Goal: Information Seeking & Learning: Learn about a topic

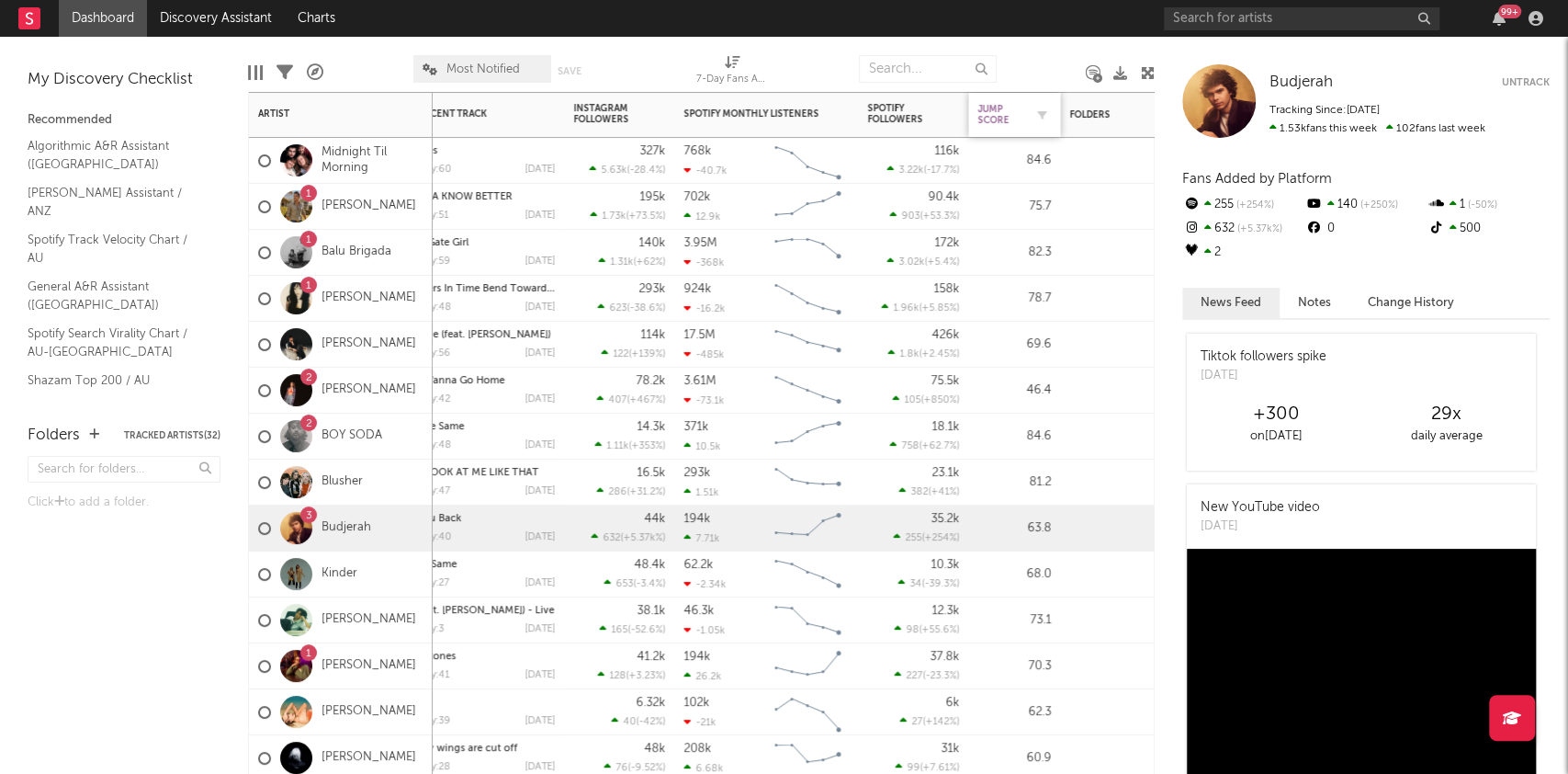
click at [992, 108] on div "Jump Score" at bounding box center [1000, 115] width 46 height 22
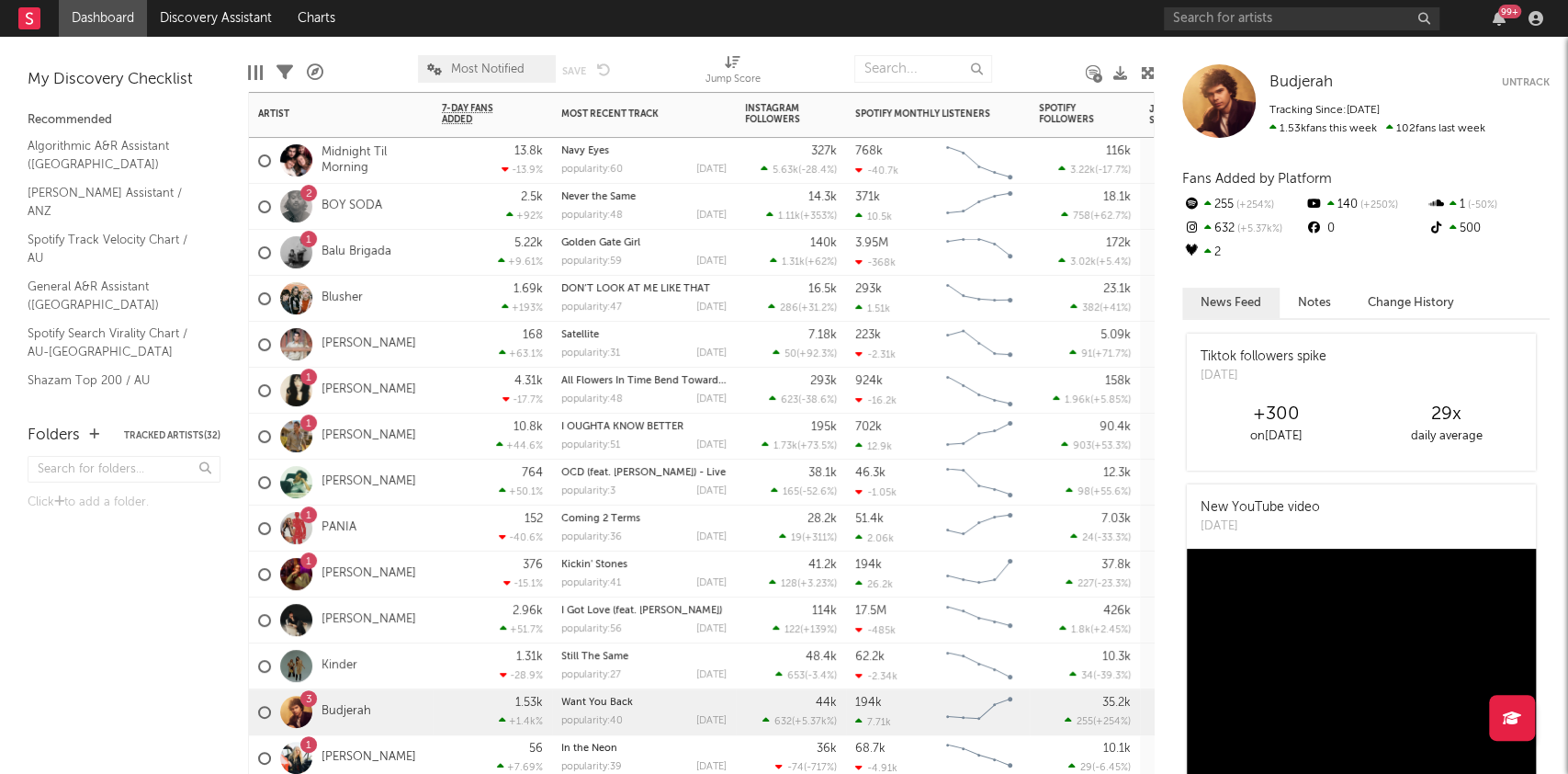
click at [448, 307] on div "1.69k +193 %" at bounding box center [492, 298] width 101 height 45
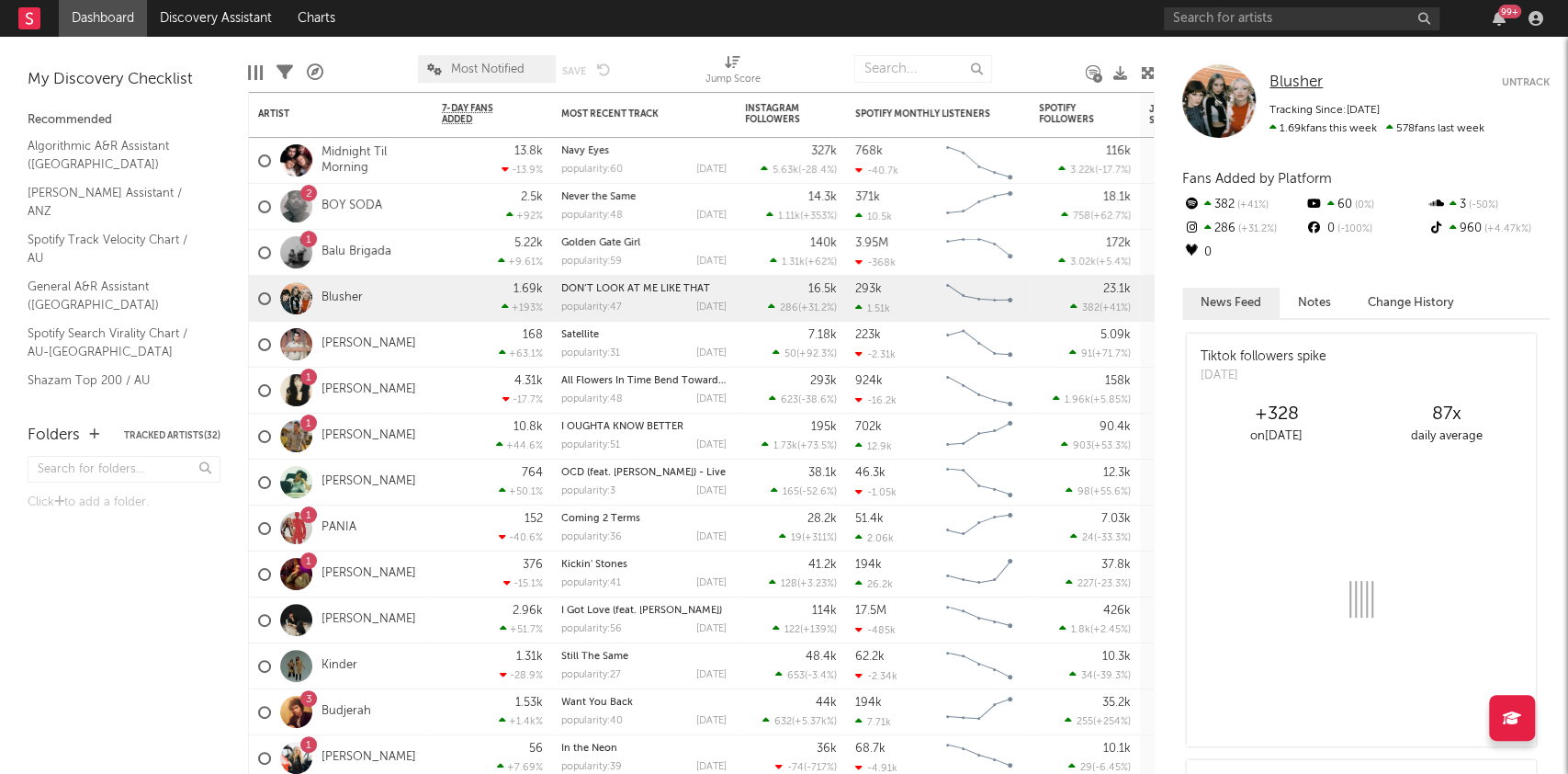
click at [1301, 80] on span "Blusher" at bounding box center [1295, 82] width 53 height 16
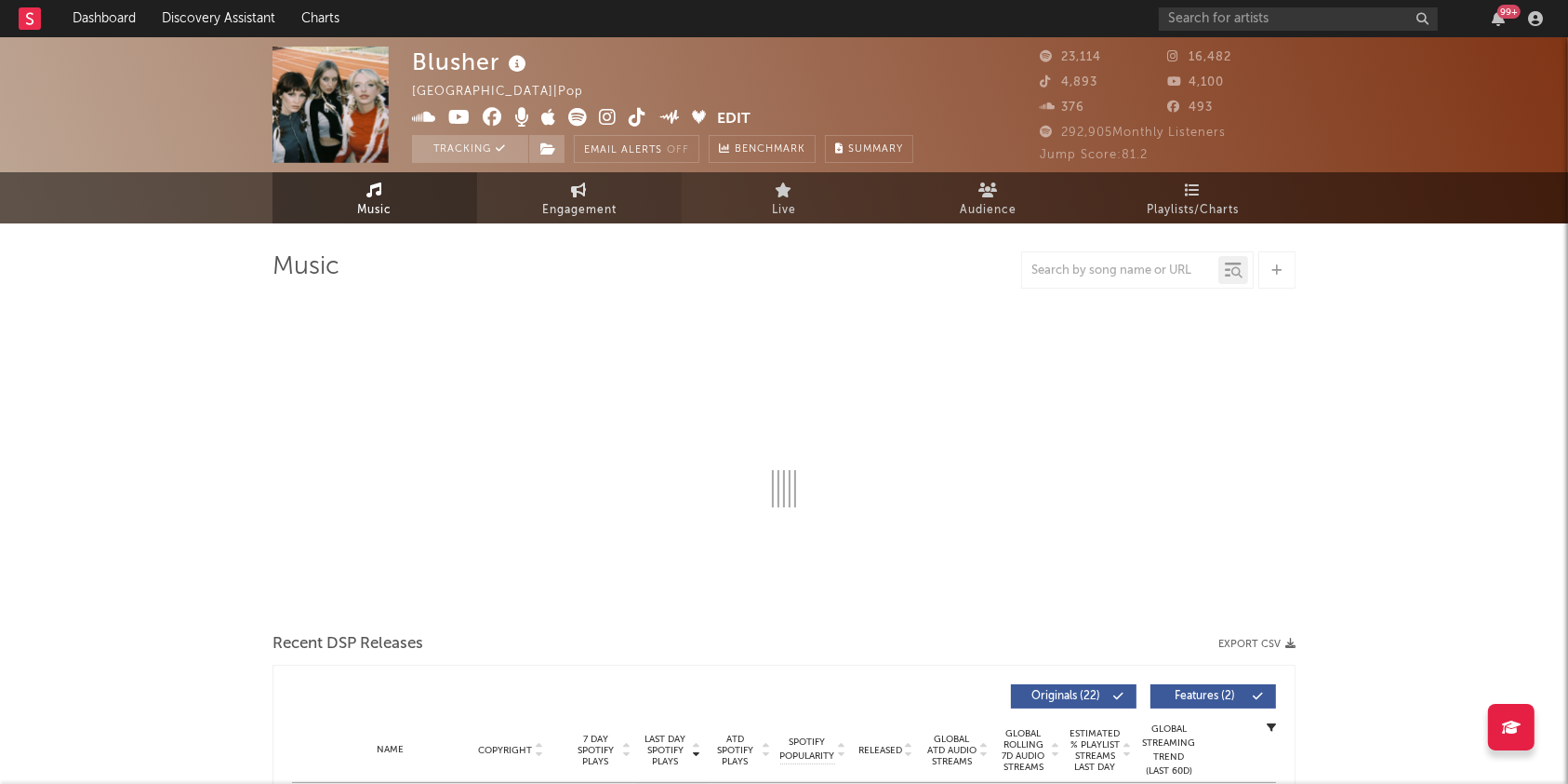
click at [600, 204] on span "Engagement" at bounding box center [579, 211] width 75 height 23
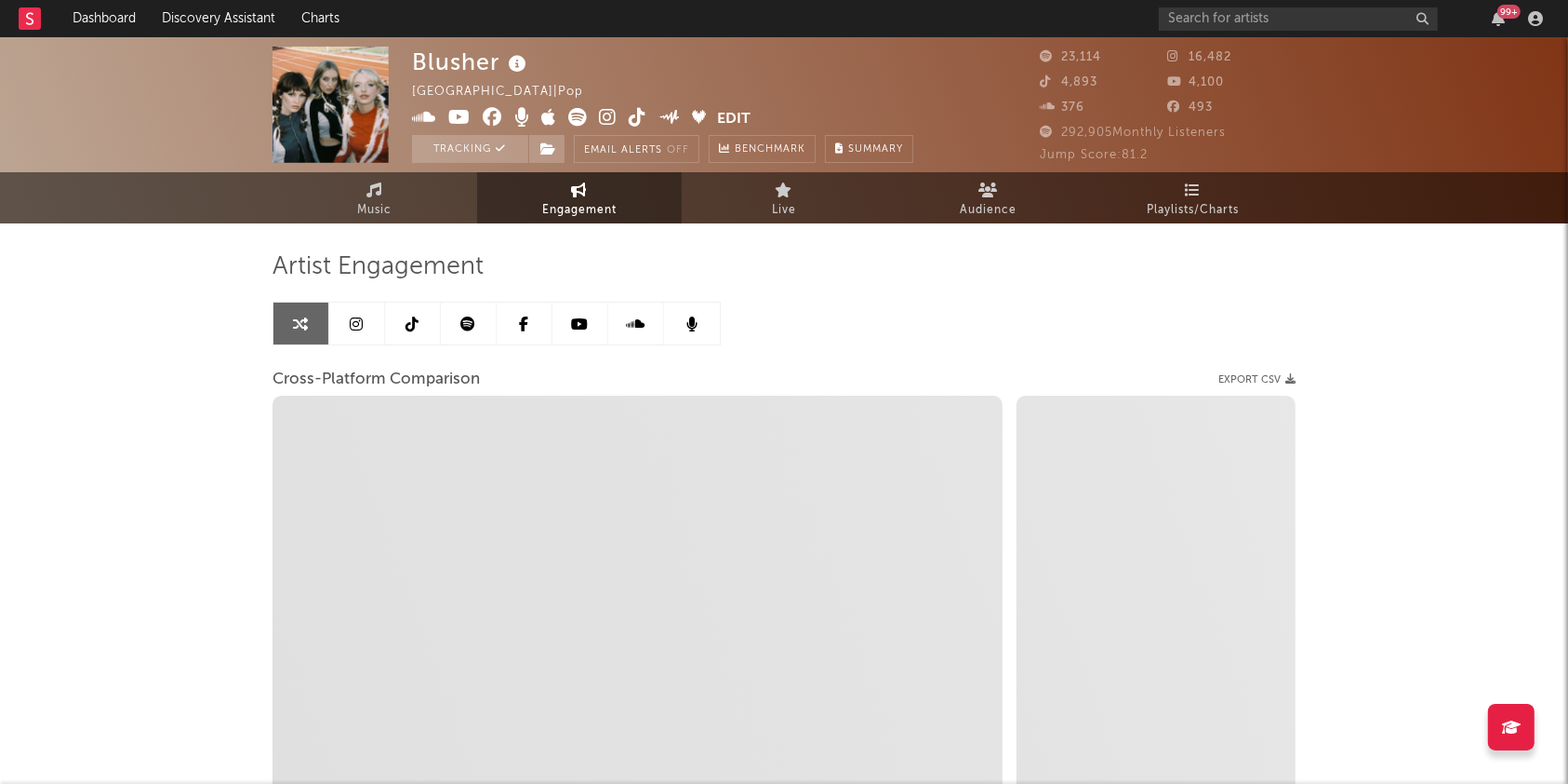
select select "1w"
select select "1m"
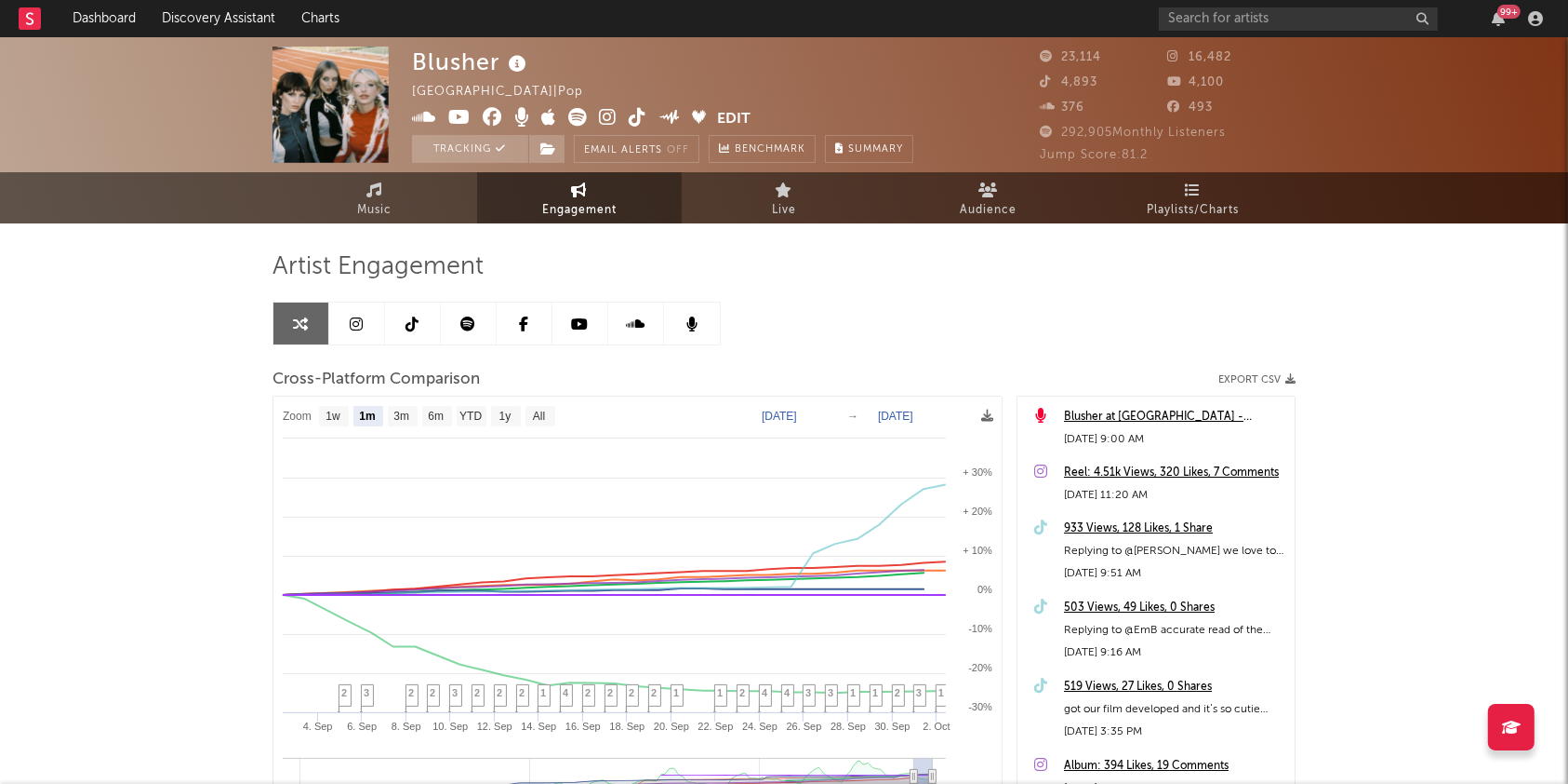
scroll to position [231, 0]
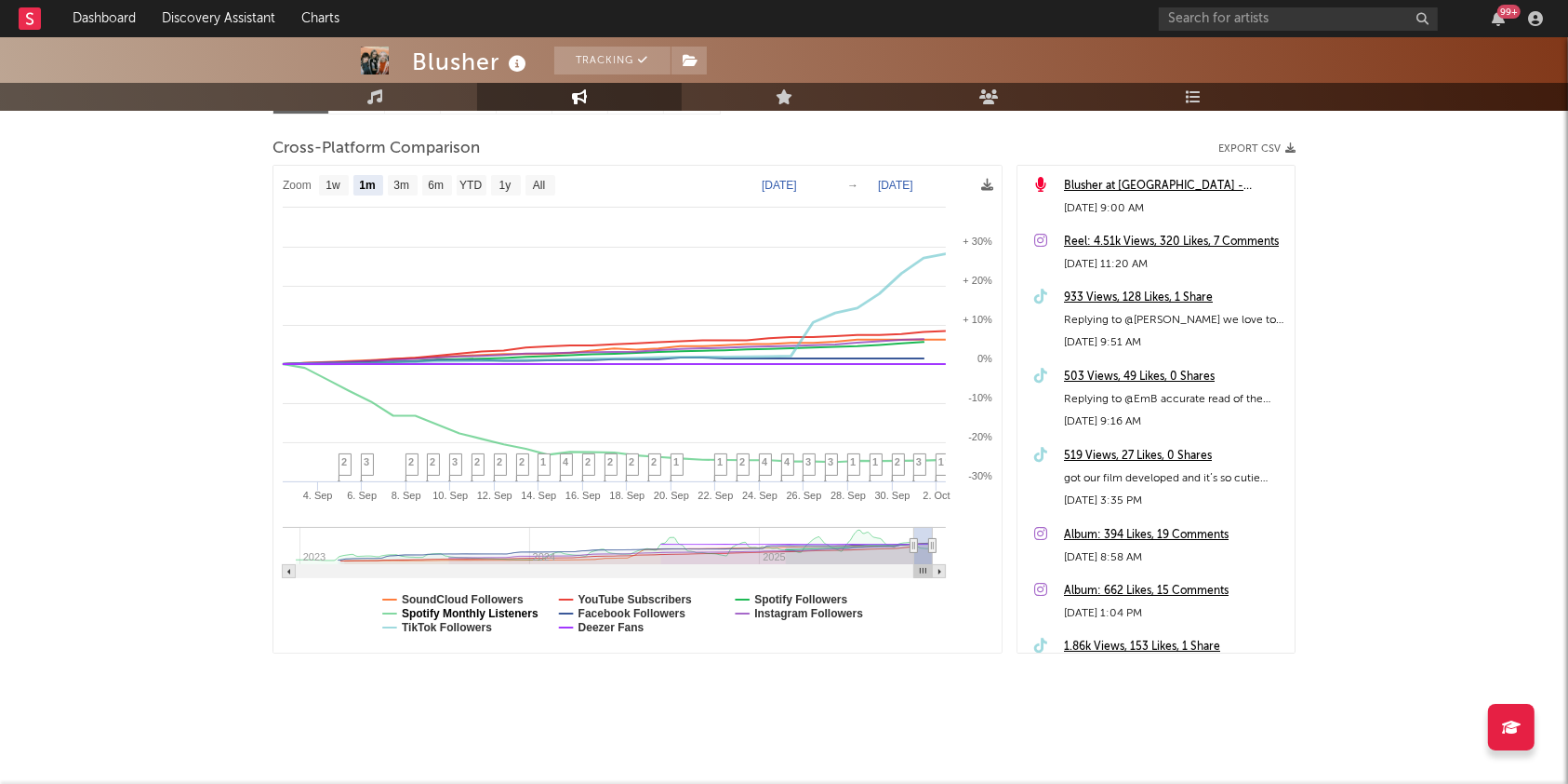
click at [470, 610] on text "Spotify Monthly Listeners" at bounding box center [470, 614] width 137 height 13
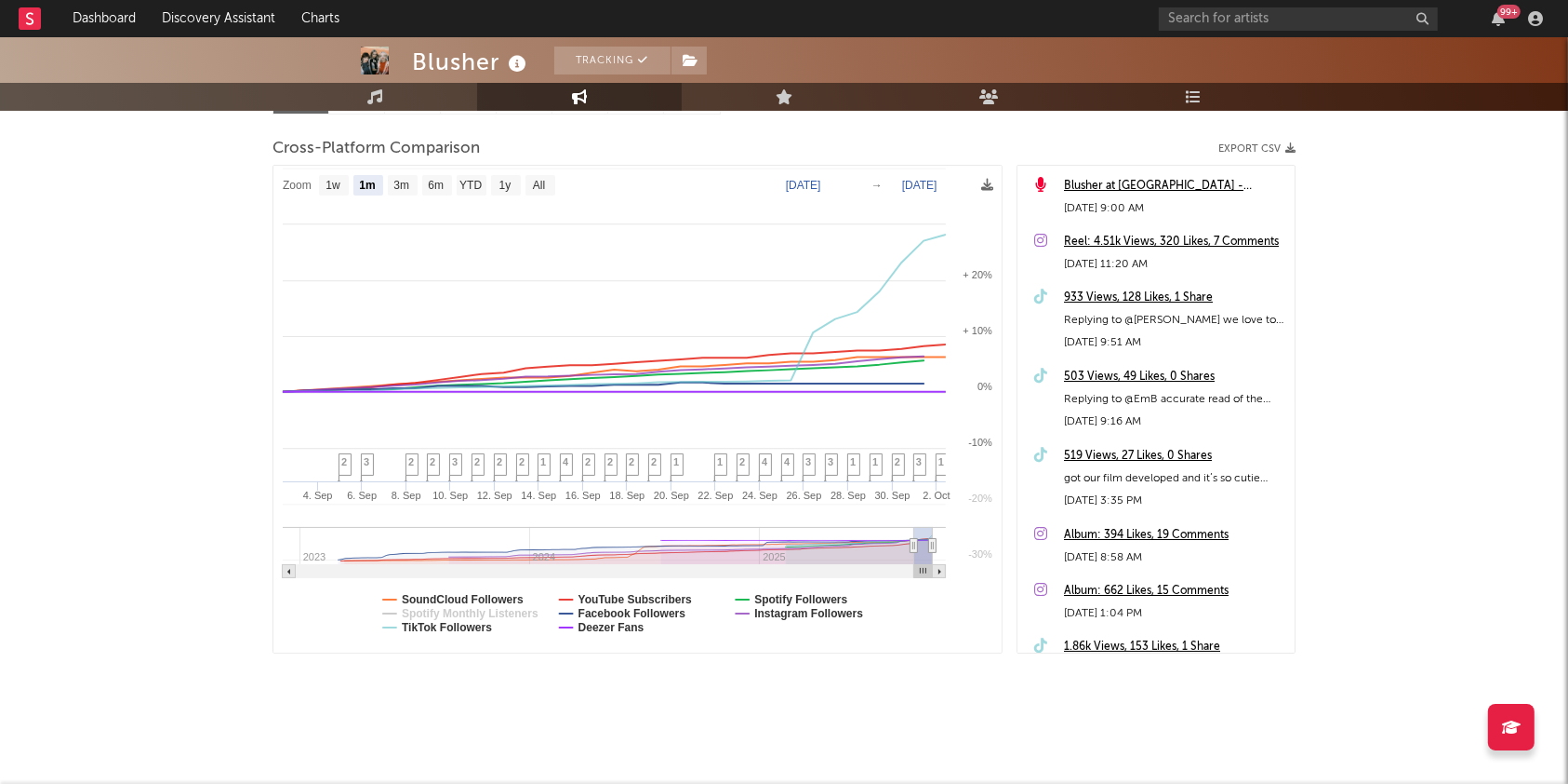
select select "1m"
